Goal: Check status: Check status

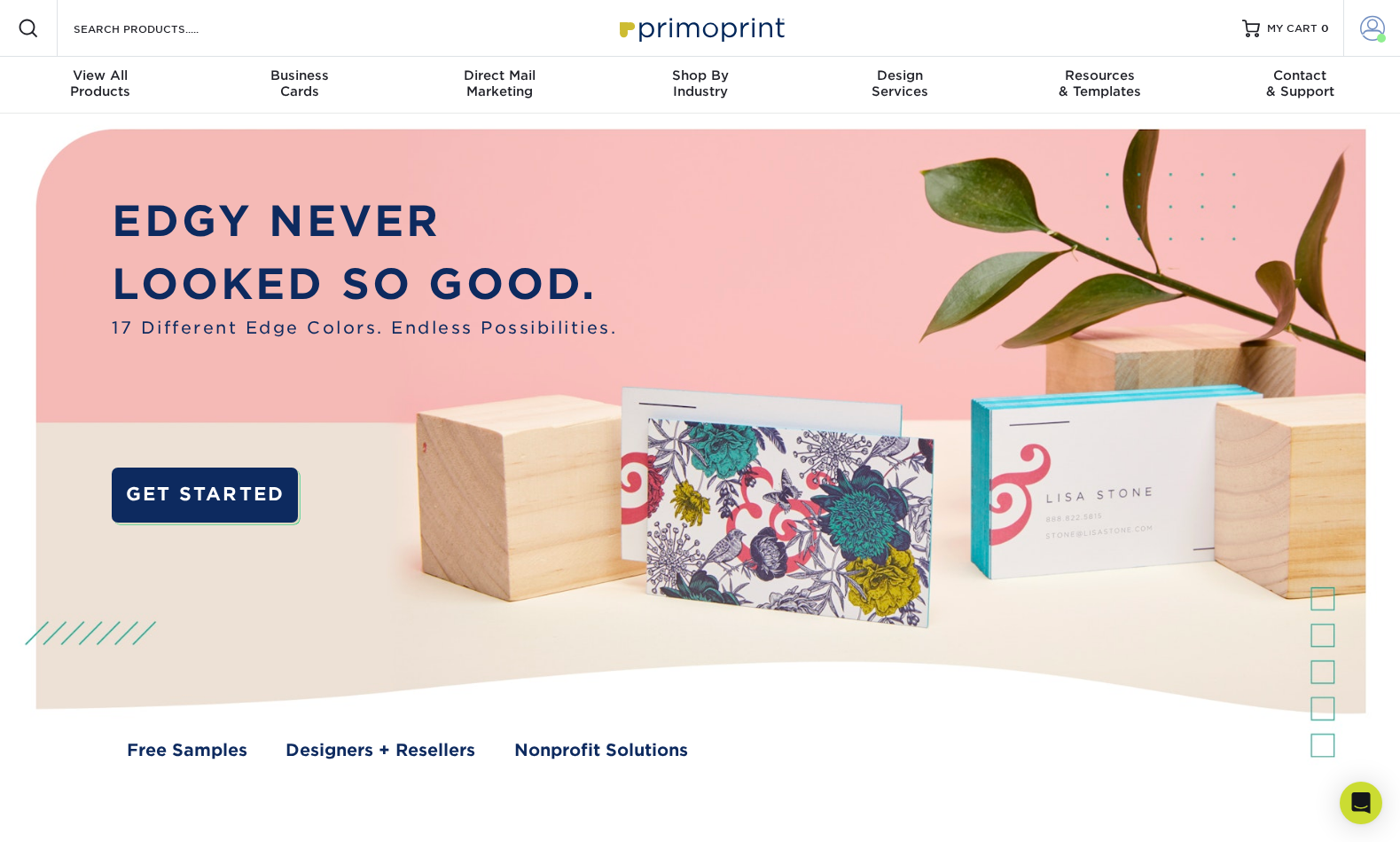
click at [842, 38] on link "Account" at bounding box center [1372, 28] width 56 height 56
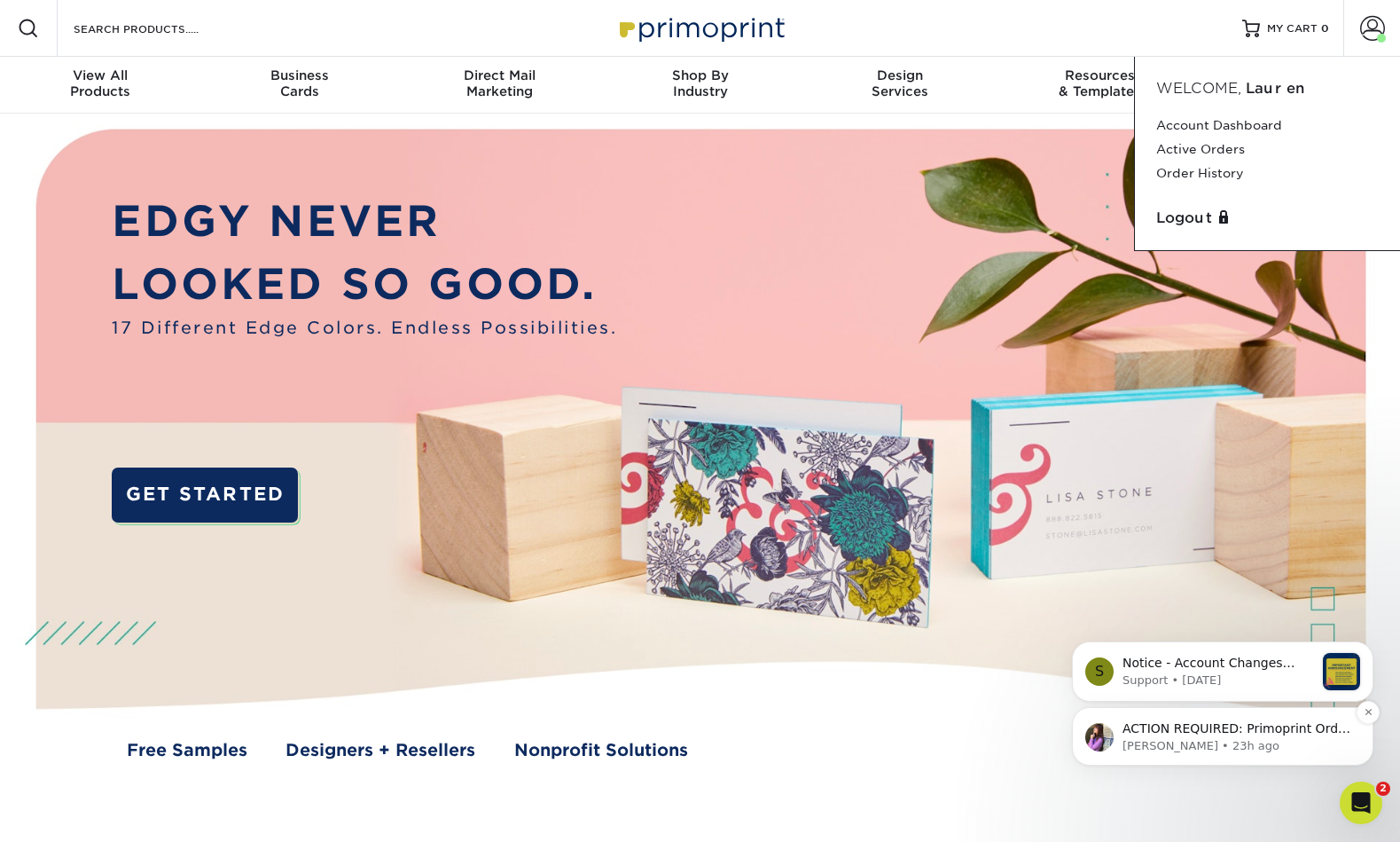
click at [842, 744] on p "[PERSON_NAME] • 23h ago" at bounding box center [1236, 746] width 228 height 16
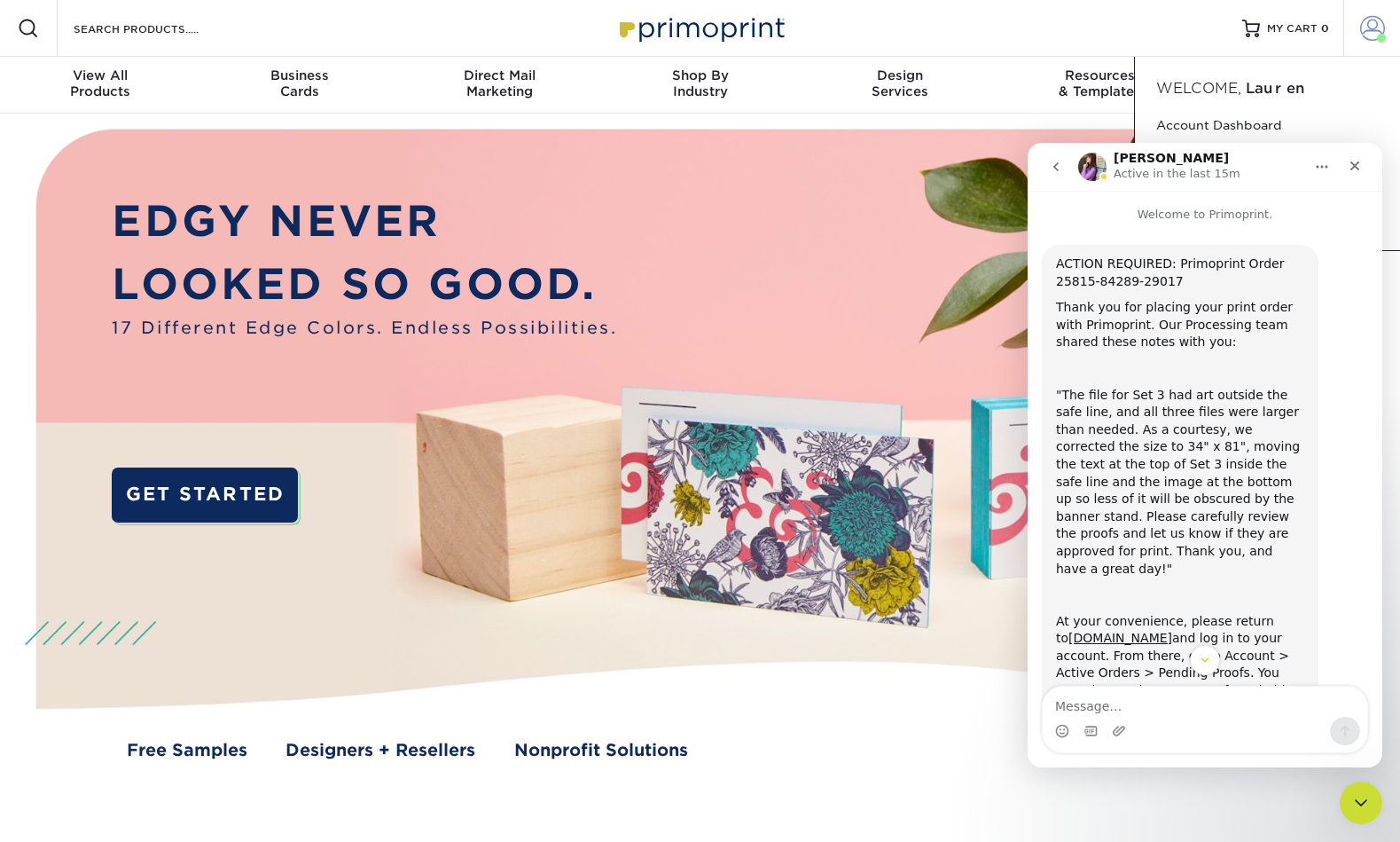
click at [842, 40] on span at bounding box center [1381, 38] width 8 height 8
click at [842, 40] on span at bounding box center [1373, 28] width 24 height 24
click at [842, 164] on icon "Close" at bounding box center [1355, 166] width 14 height 14
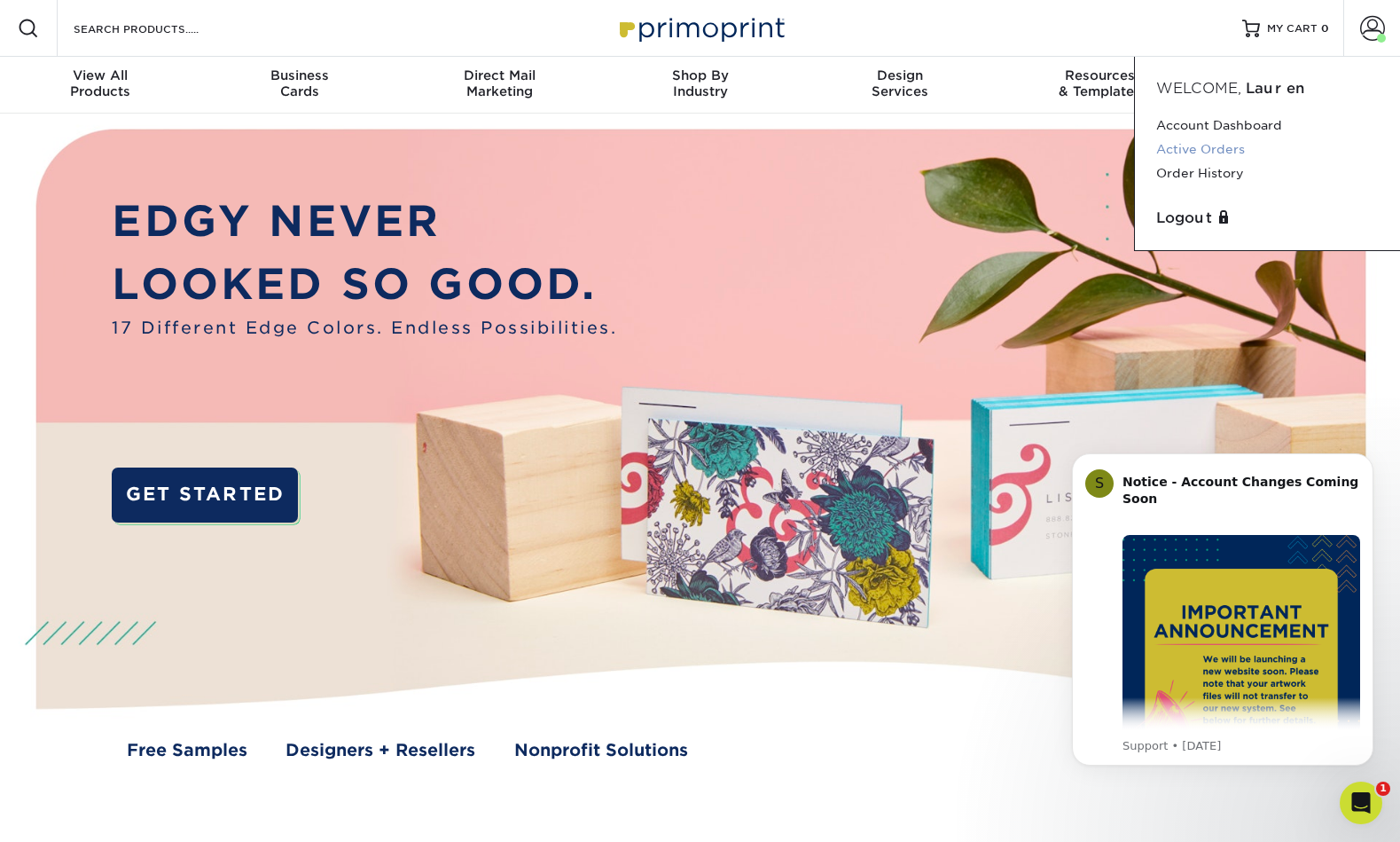
click at [842, 151] on link "Active Orders" at bounding box center [1267, 149] width 223 height 24
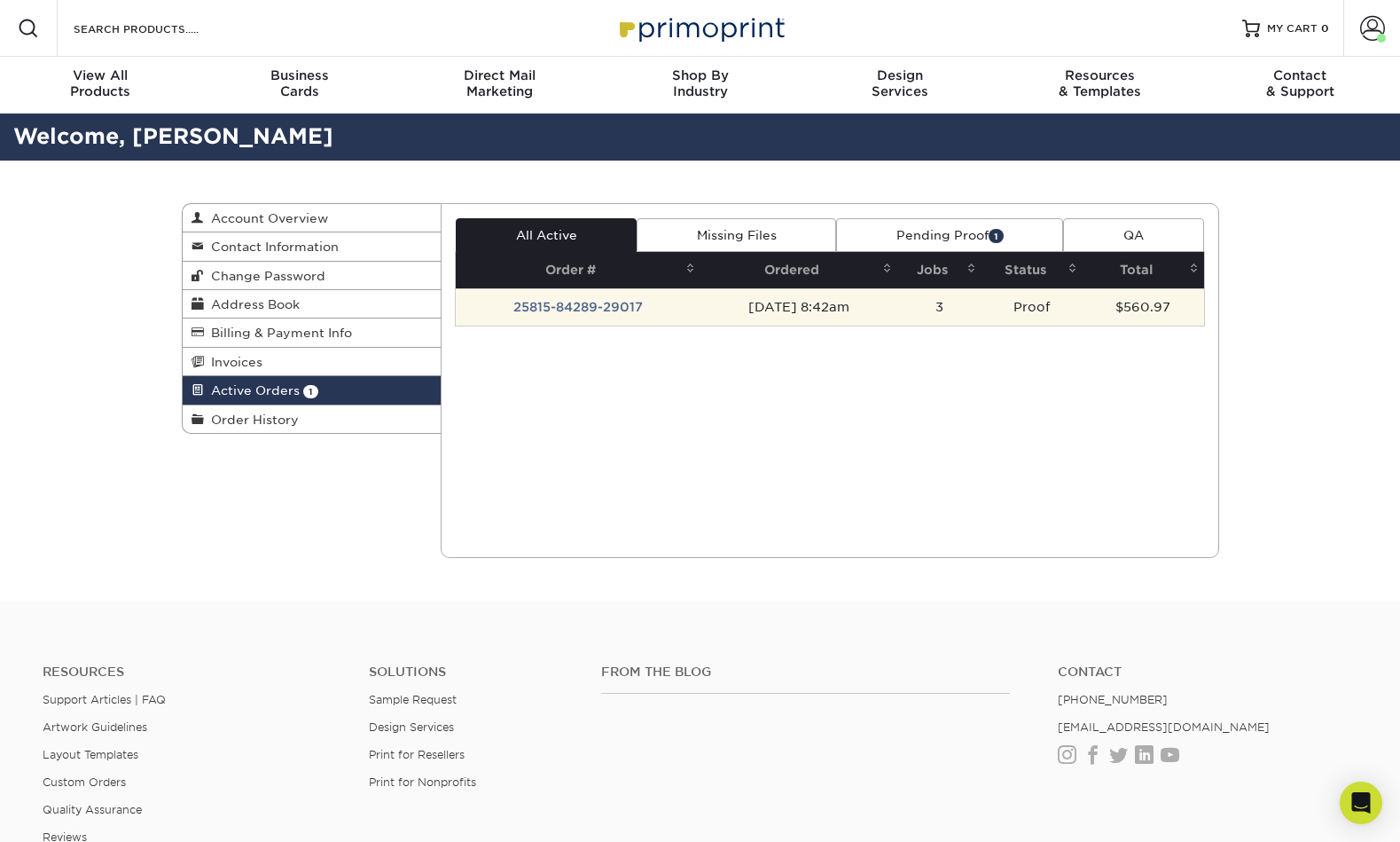
click at [827, 311] on td "08/15/2025 8:42am" at bounding box center [798, 308] width 197 height 38
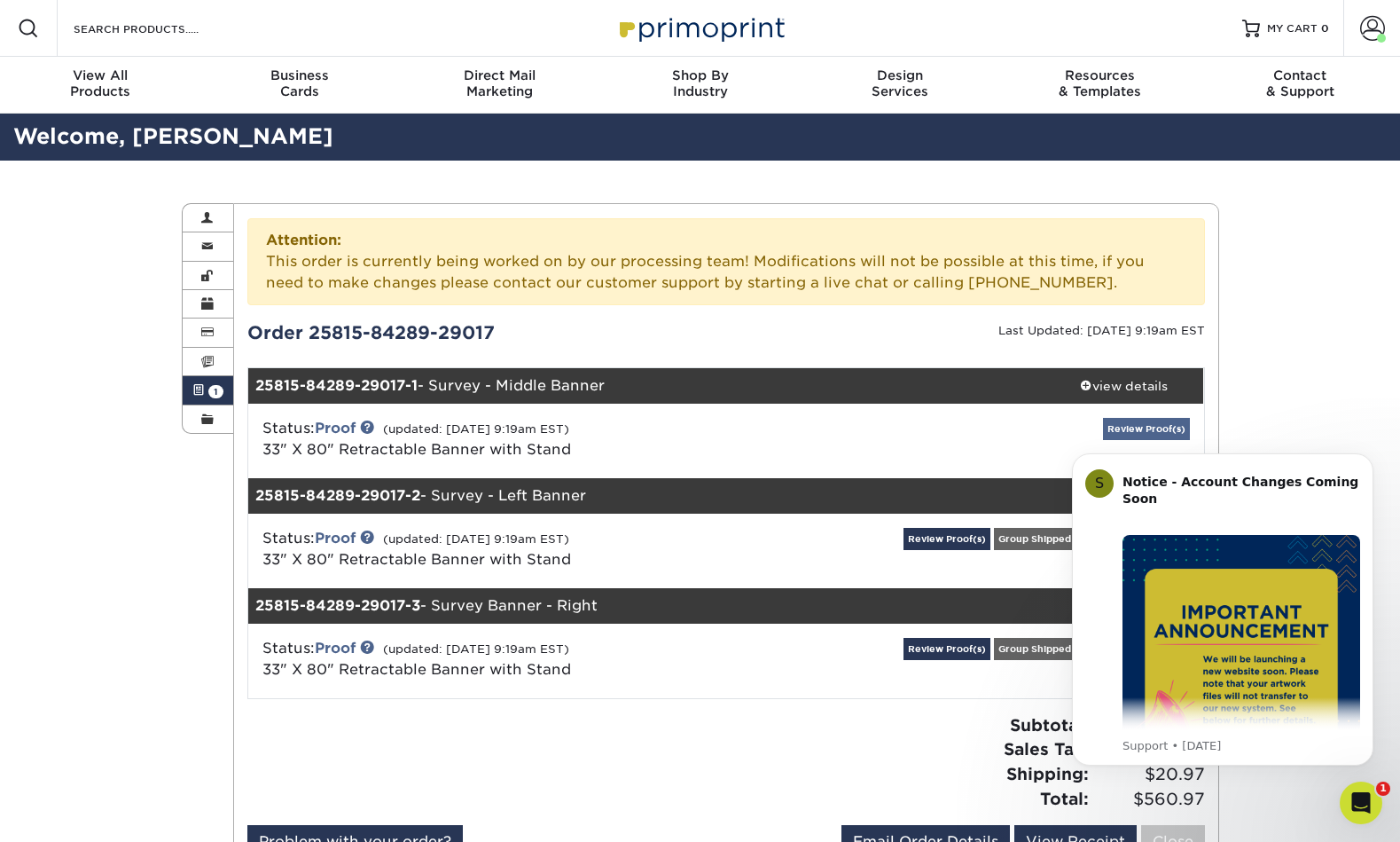
click html "S Notice - Account Changes Coming Soon ​ Past Order Files Will Not Transfer: Wh…"
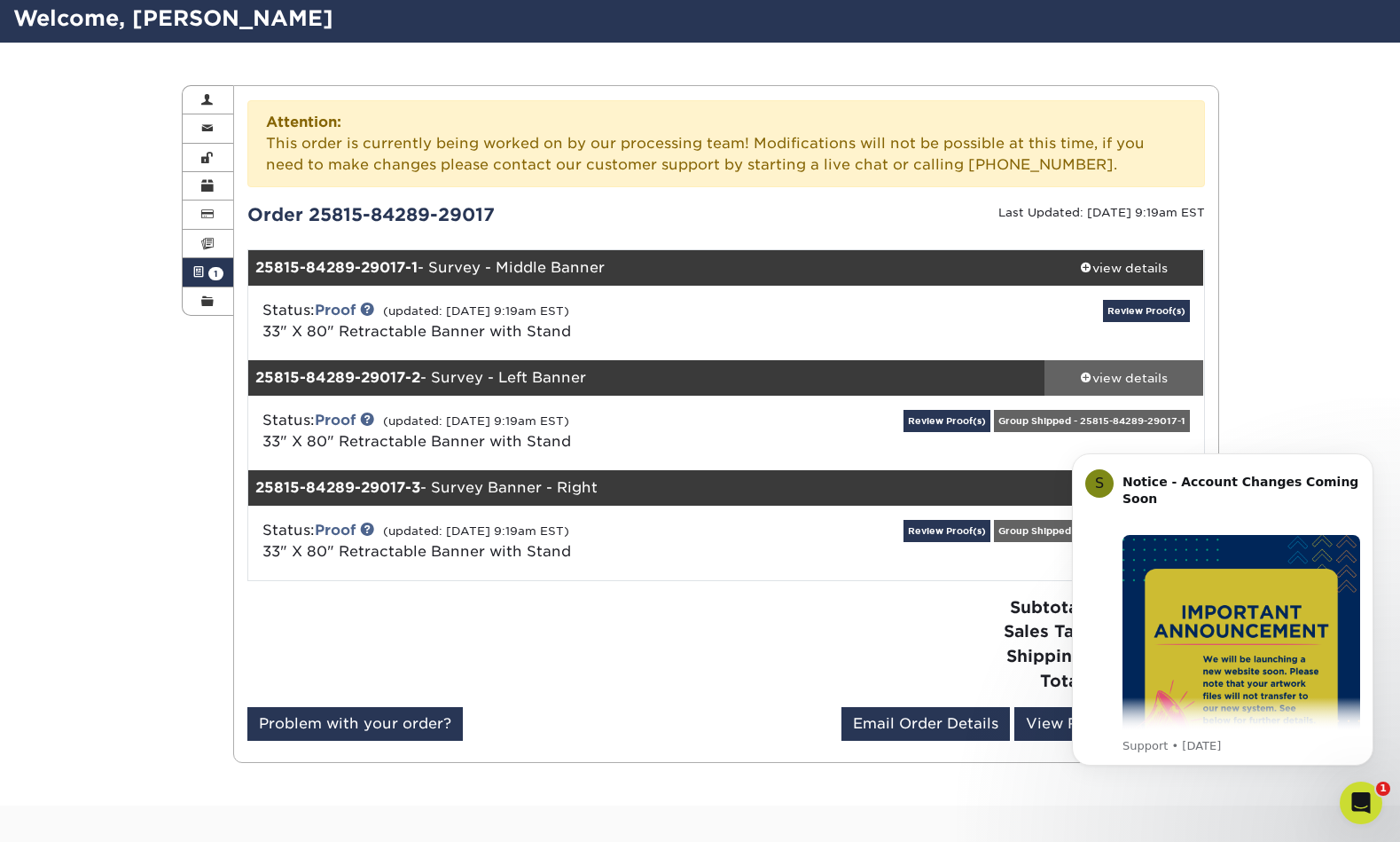
scroll to position [133, 0]
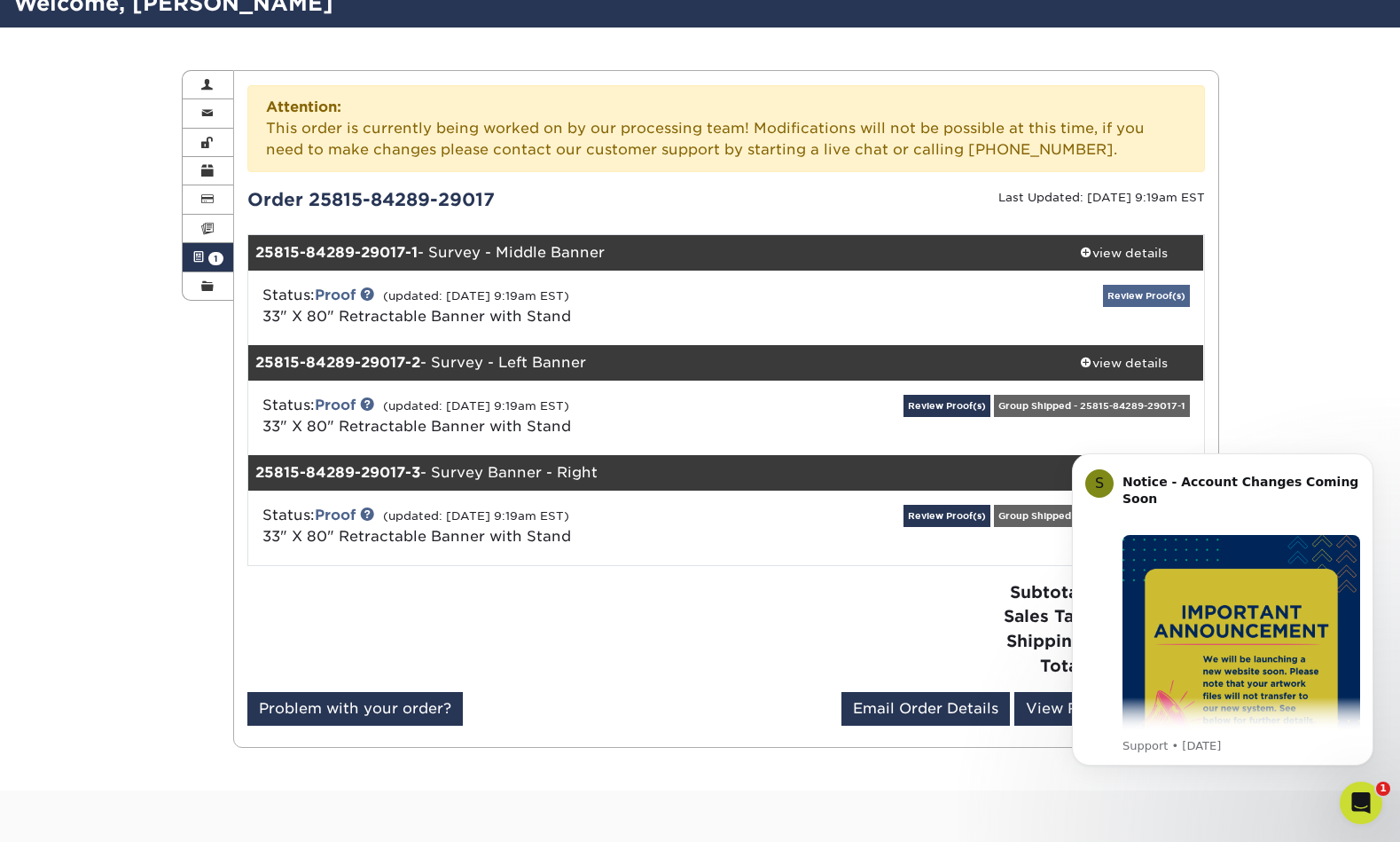
click at [1121, 298] on link "Review Proof(s)" at bounding box center [1146, 296] width 87 height 23
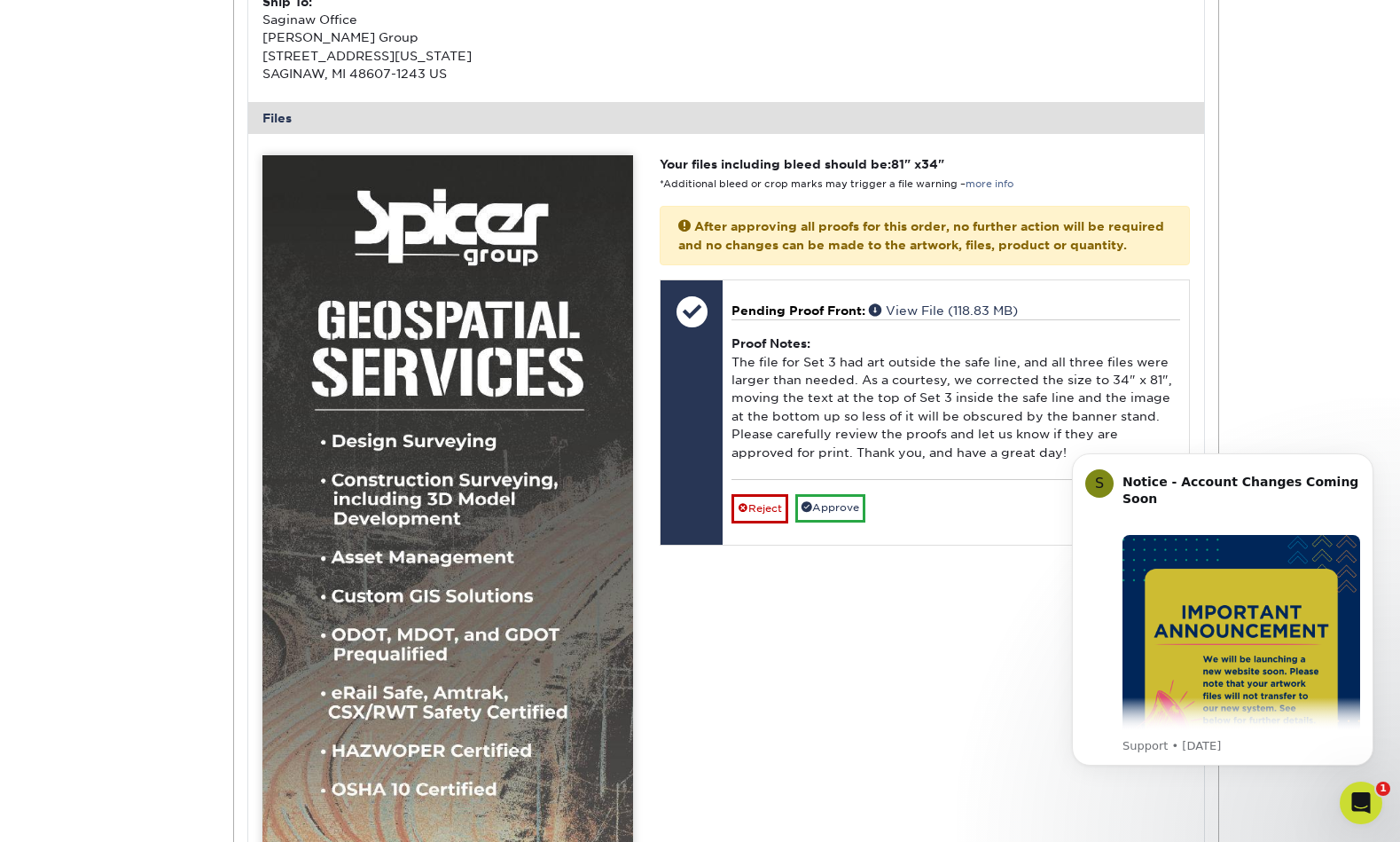
scroll to position [760, 0]
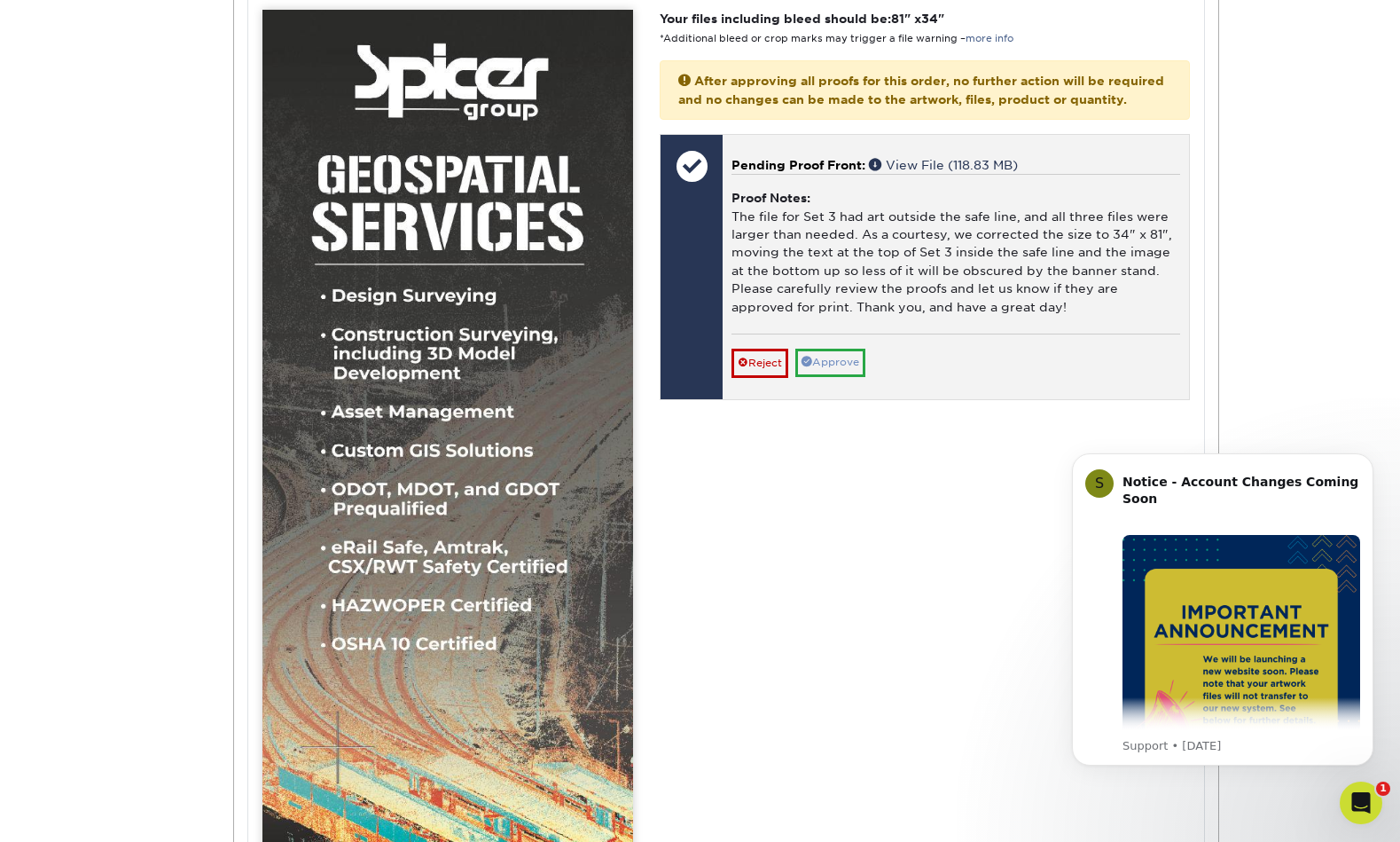
click at [848, 353] on link "Approve" at bounding box center [830, 362] width 71 height 27
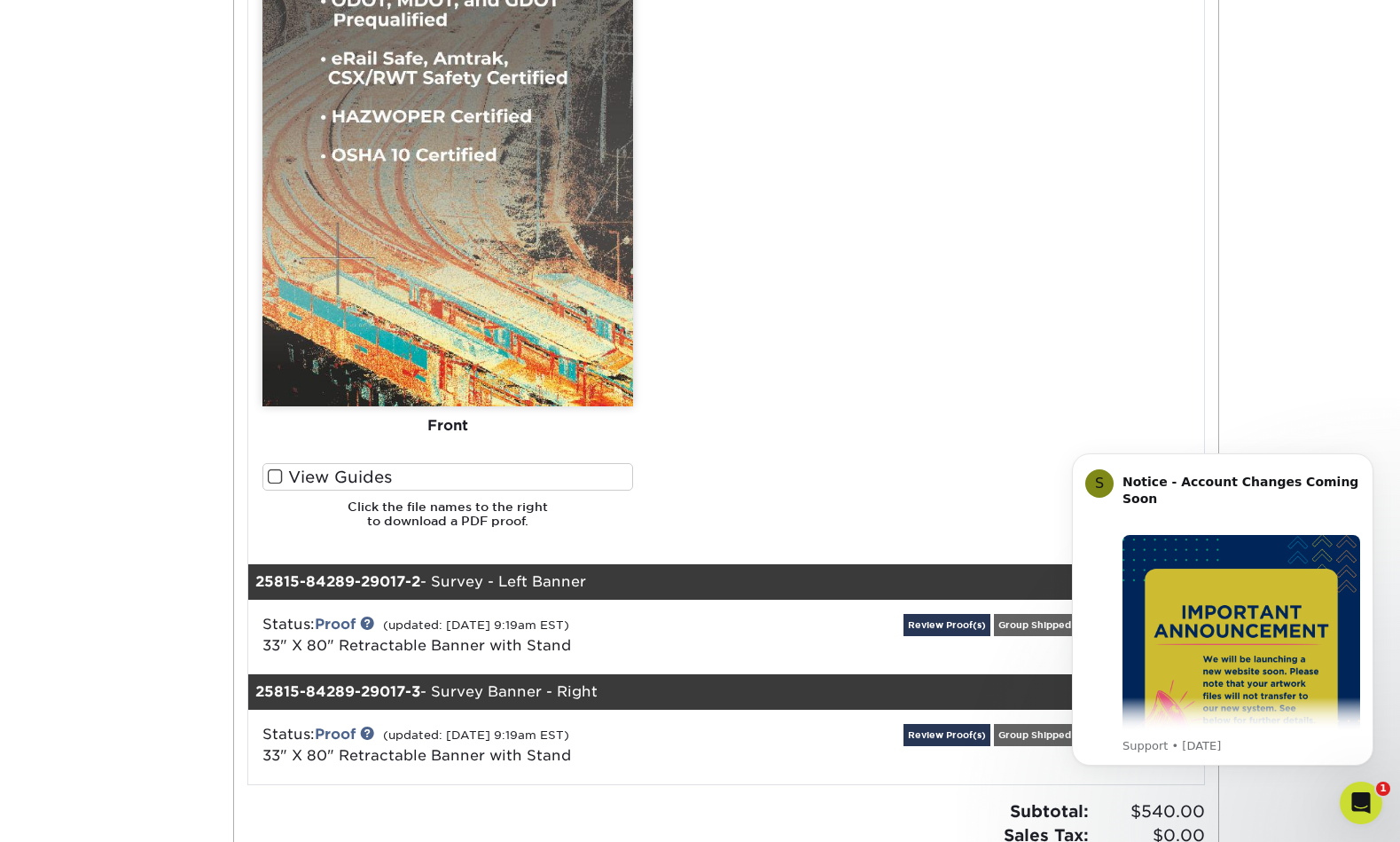
scroll to position [1491, 0]
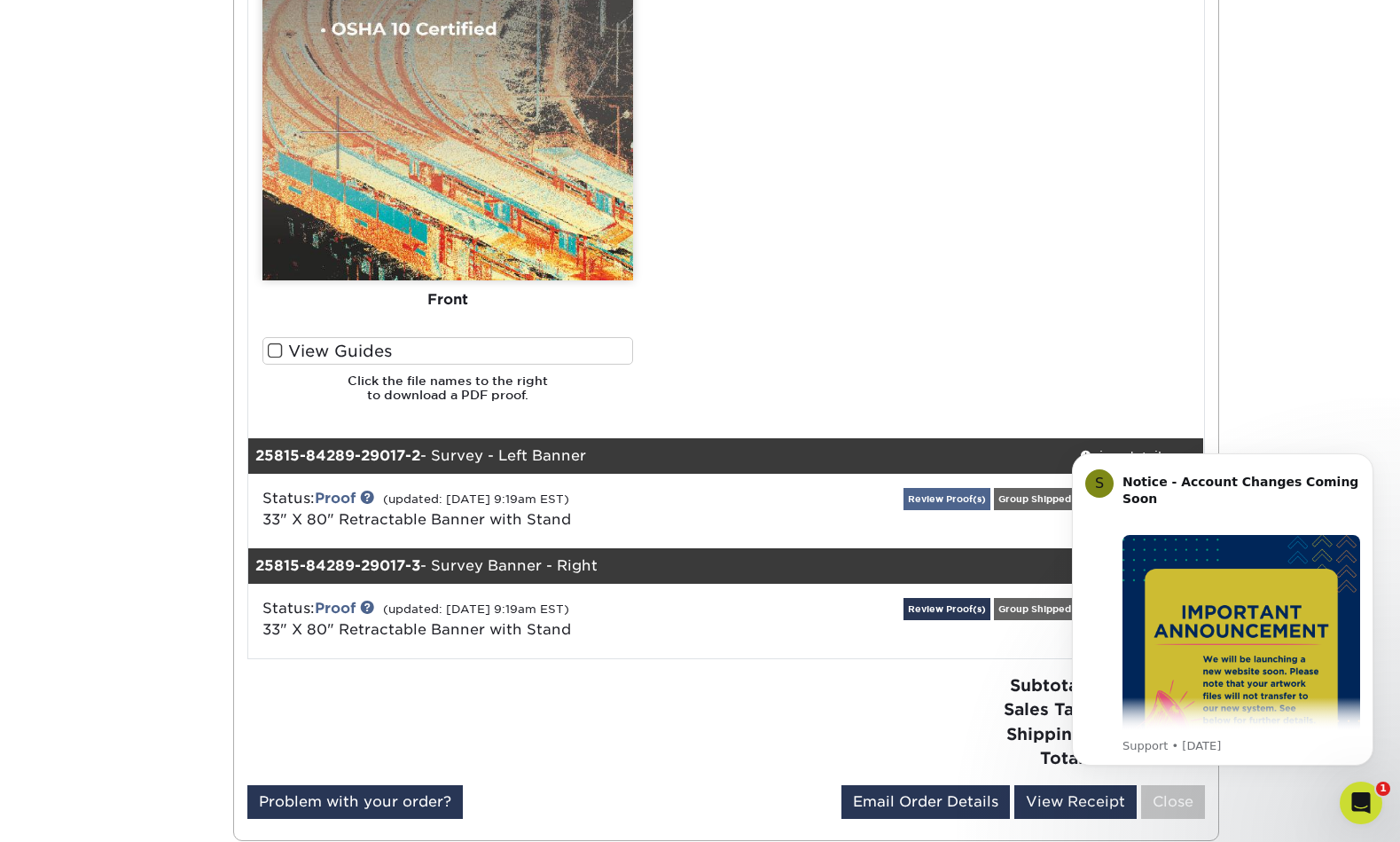
click at [949, 488] on link "Review Proof(s)" at bounding box center [947, 500] width 87 height 23
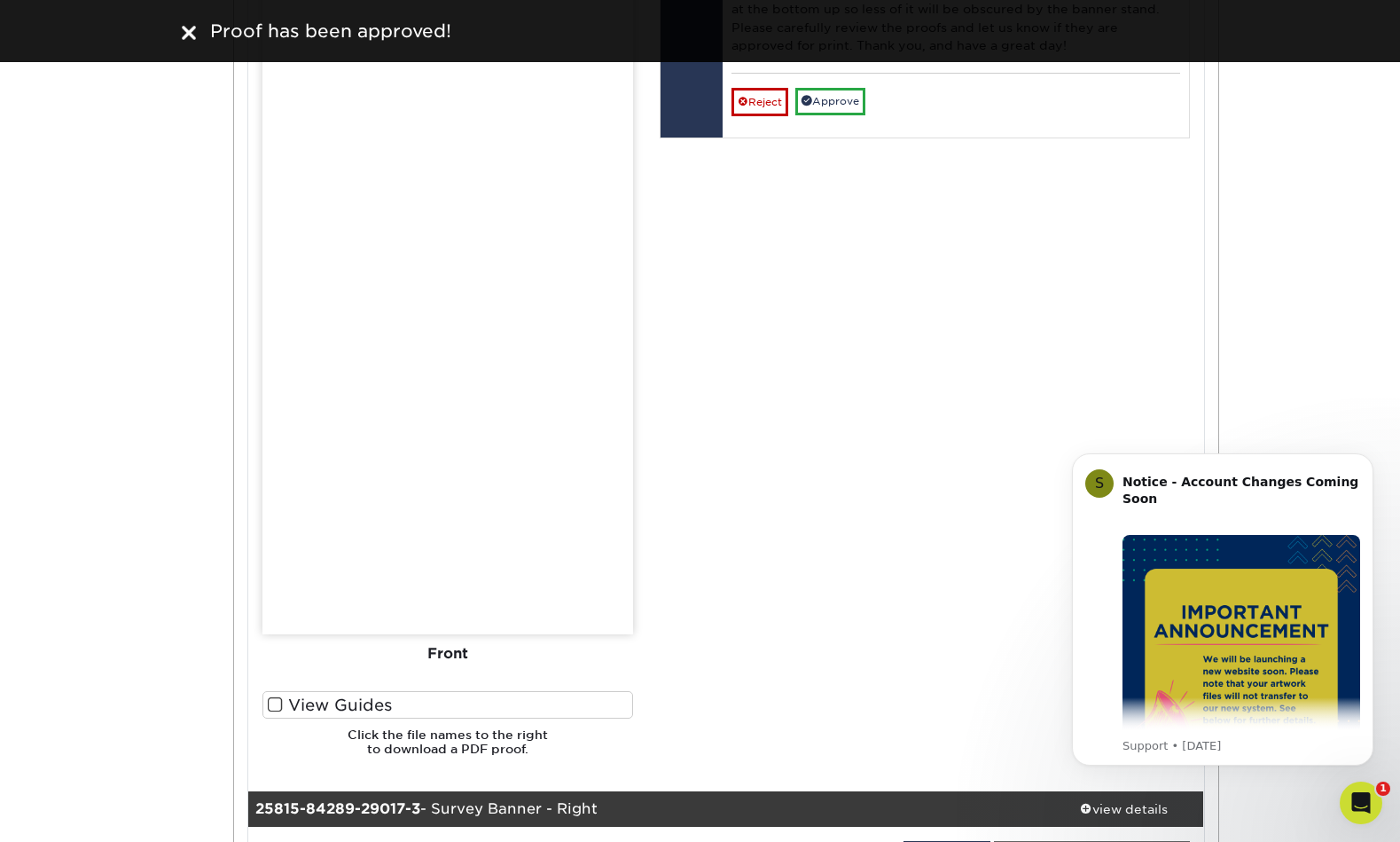
scroll to position [2312, 0]
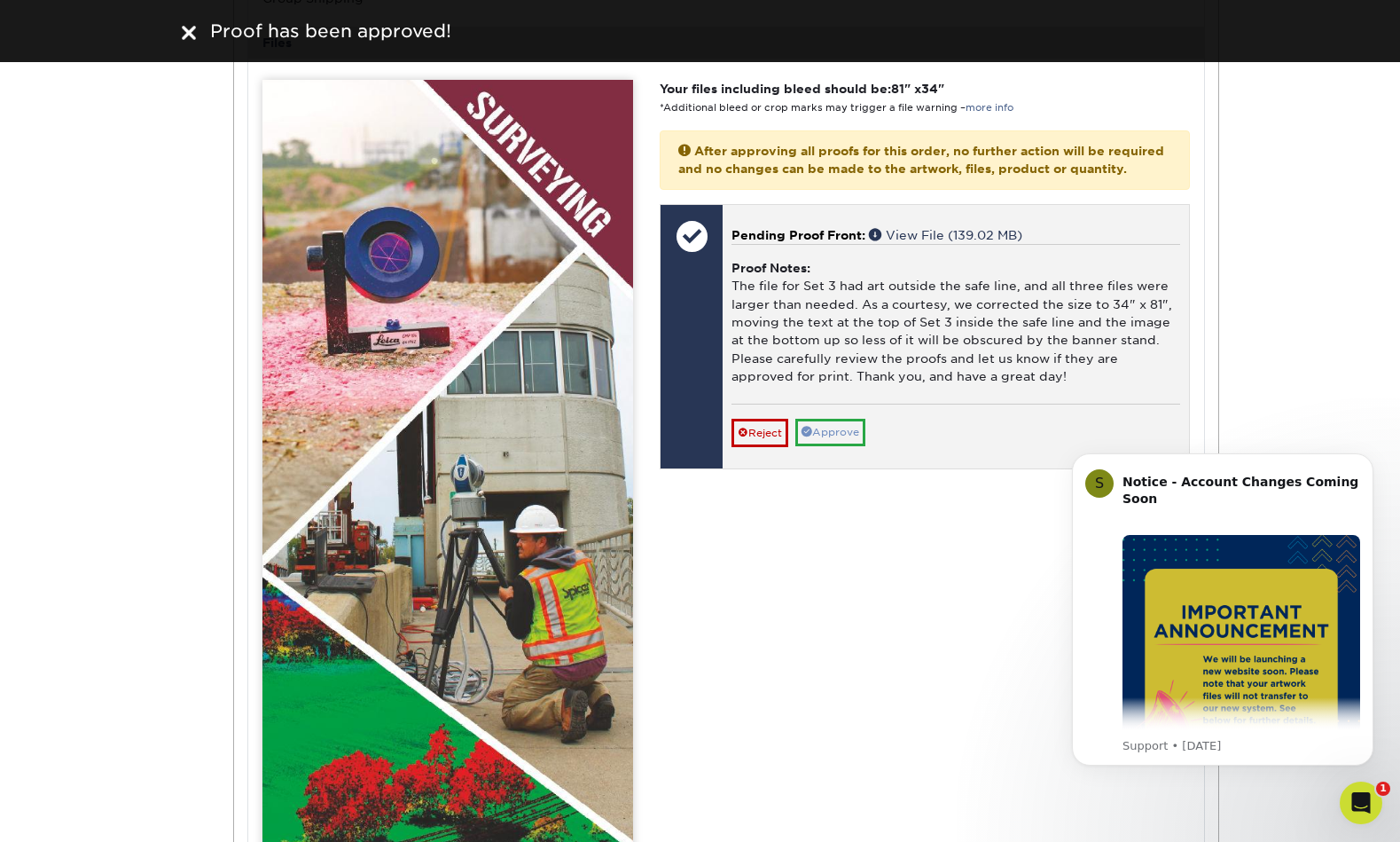
click at [832, 419] on link "Approve" at bounding box center [830, 432] width 71 height 27
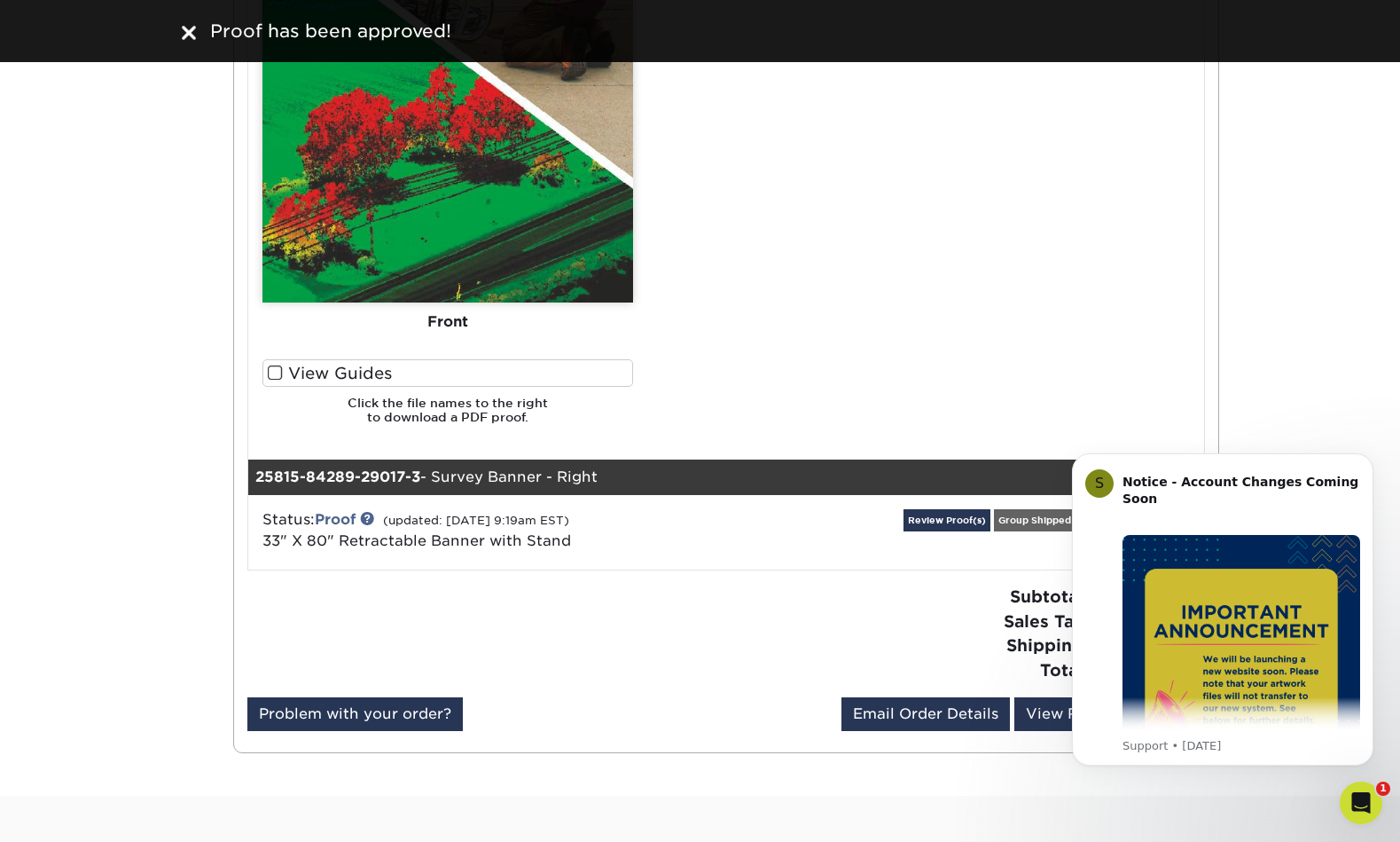
scroll to position [3072, 0]
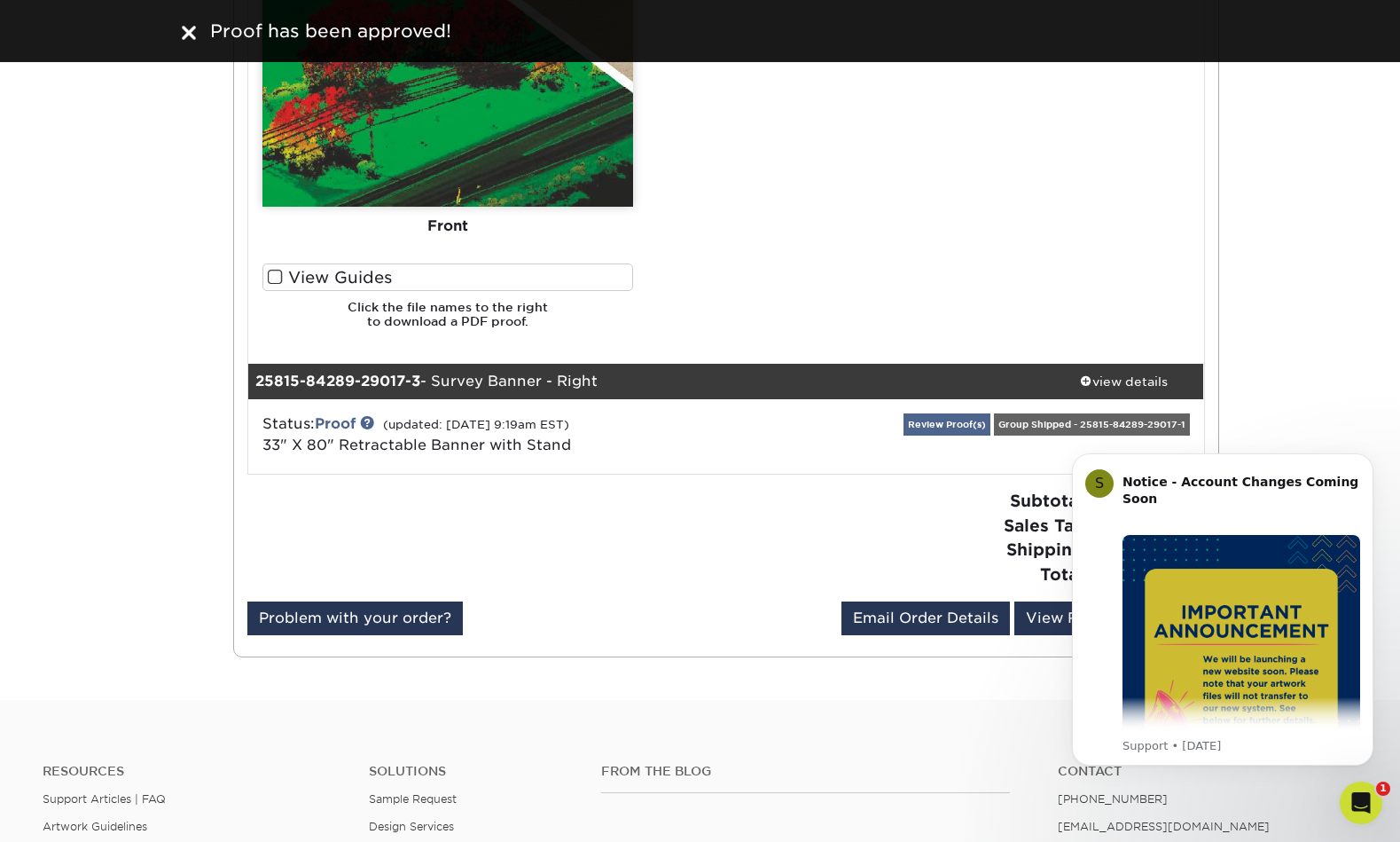
click at [967, 414] on link "Review Proof(s)" at bounding box center [947, 425] width 87 height 23
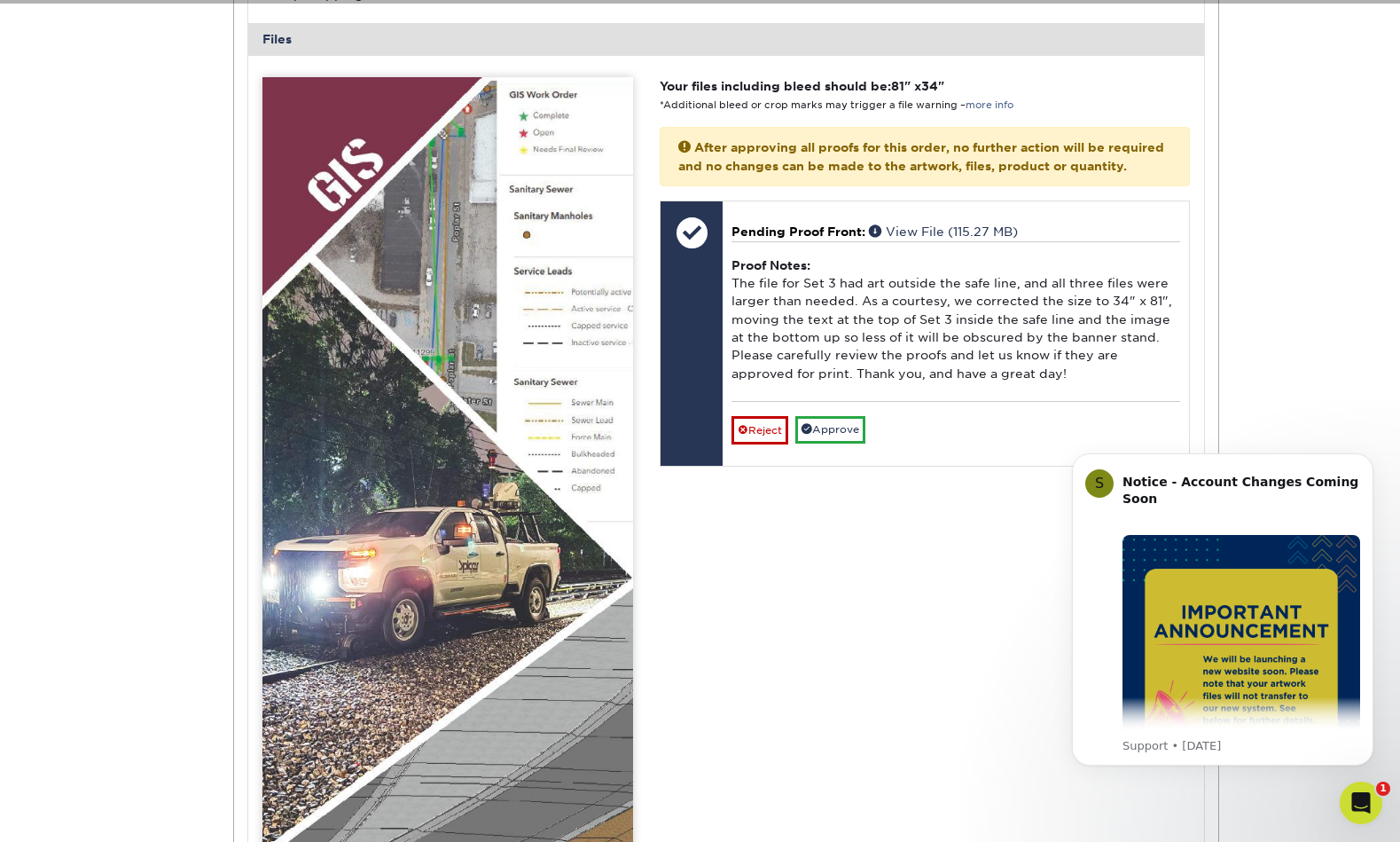
scroll to position [3757, 0]
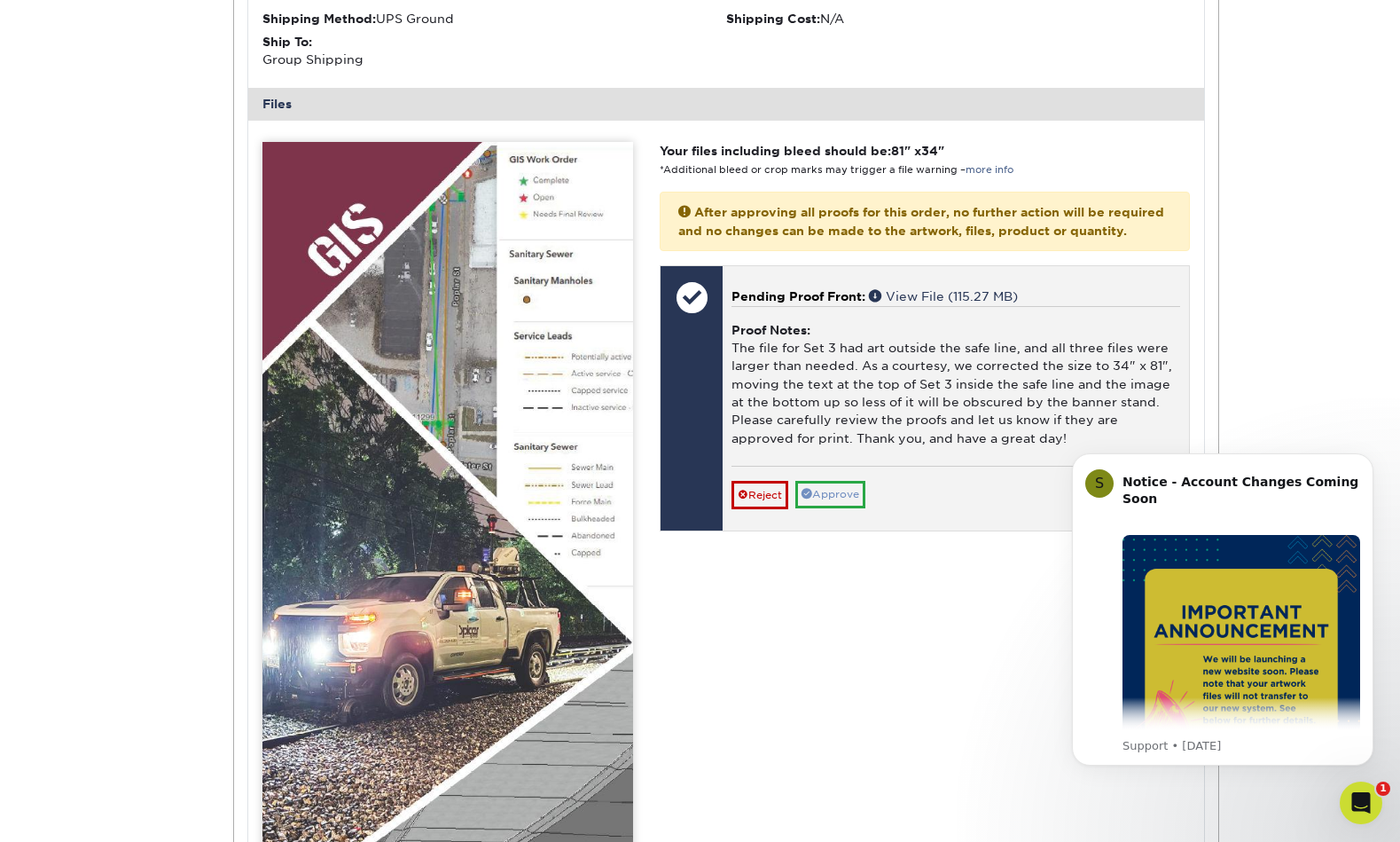
click at [841, 481] on link "Approve" at bounding box center [830, 494] width 71 height 27
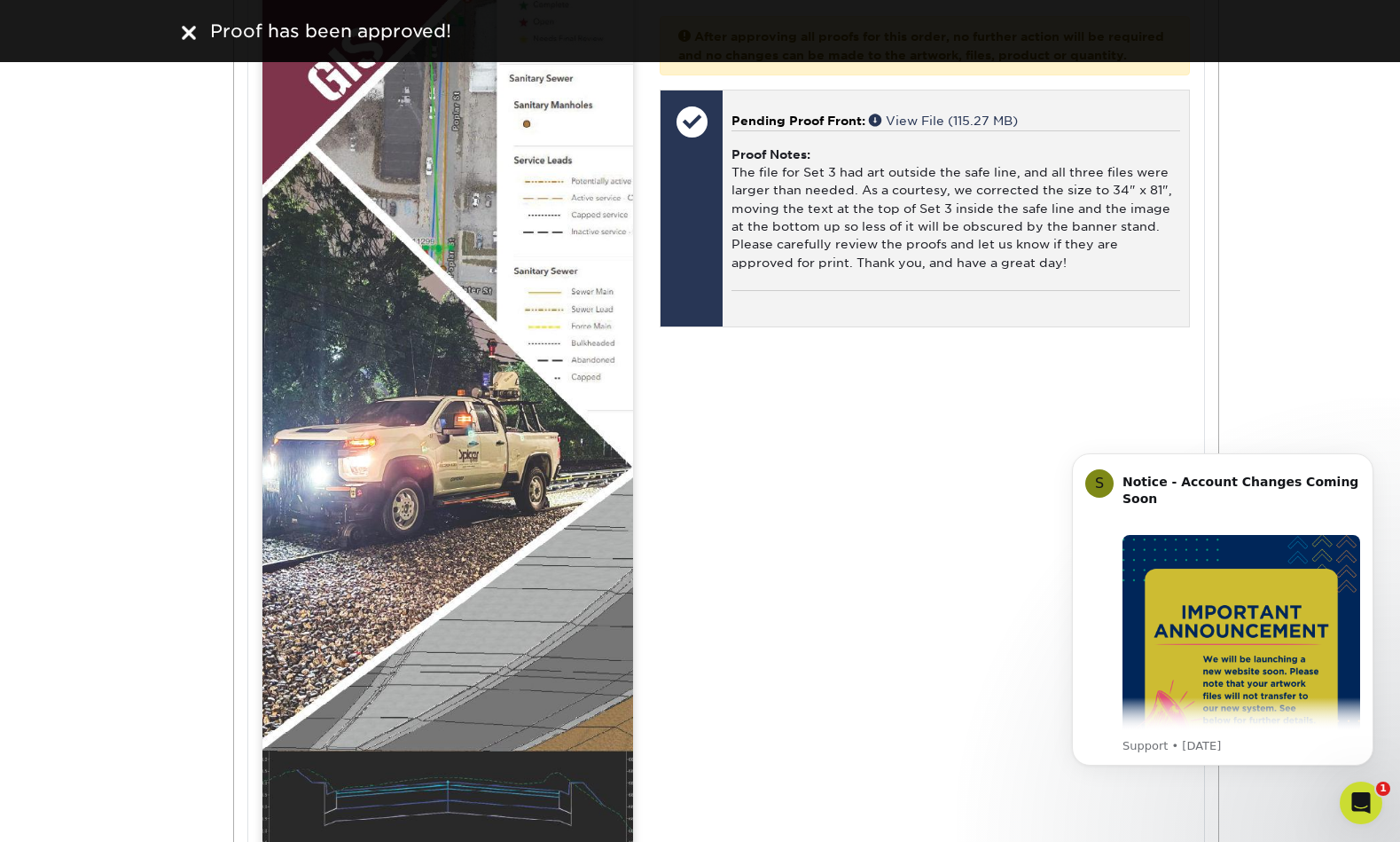
scroll to position [3958, 0]
